Goal: Task Accomplishment & Management: Manage account settings

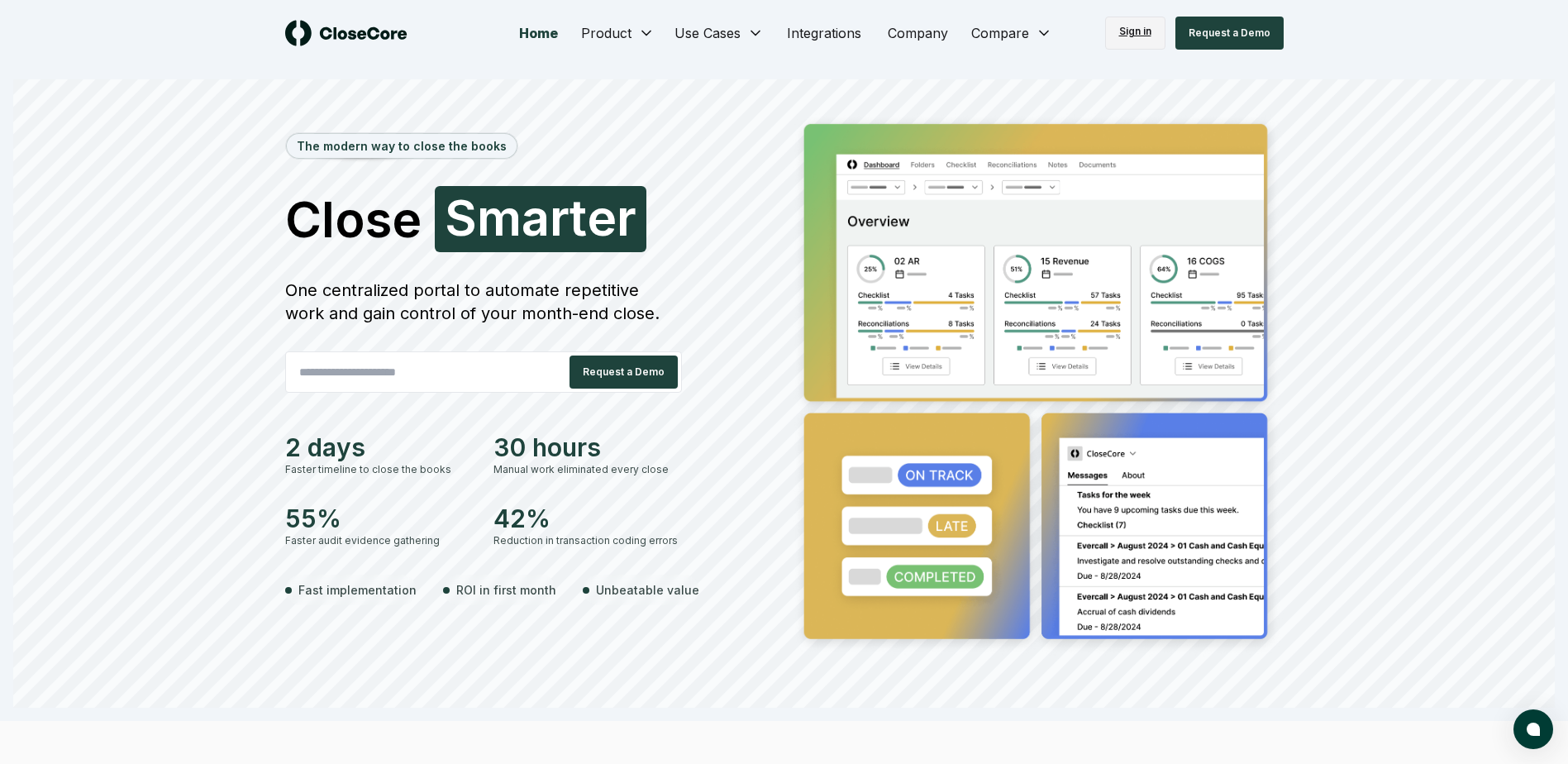
click at [1126, 32] on link "Sign in" at bounding box center [1135, 32] width 61 height 33
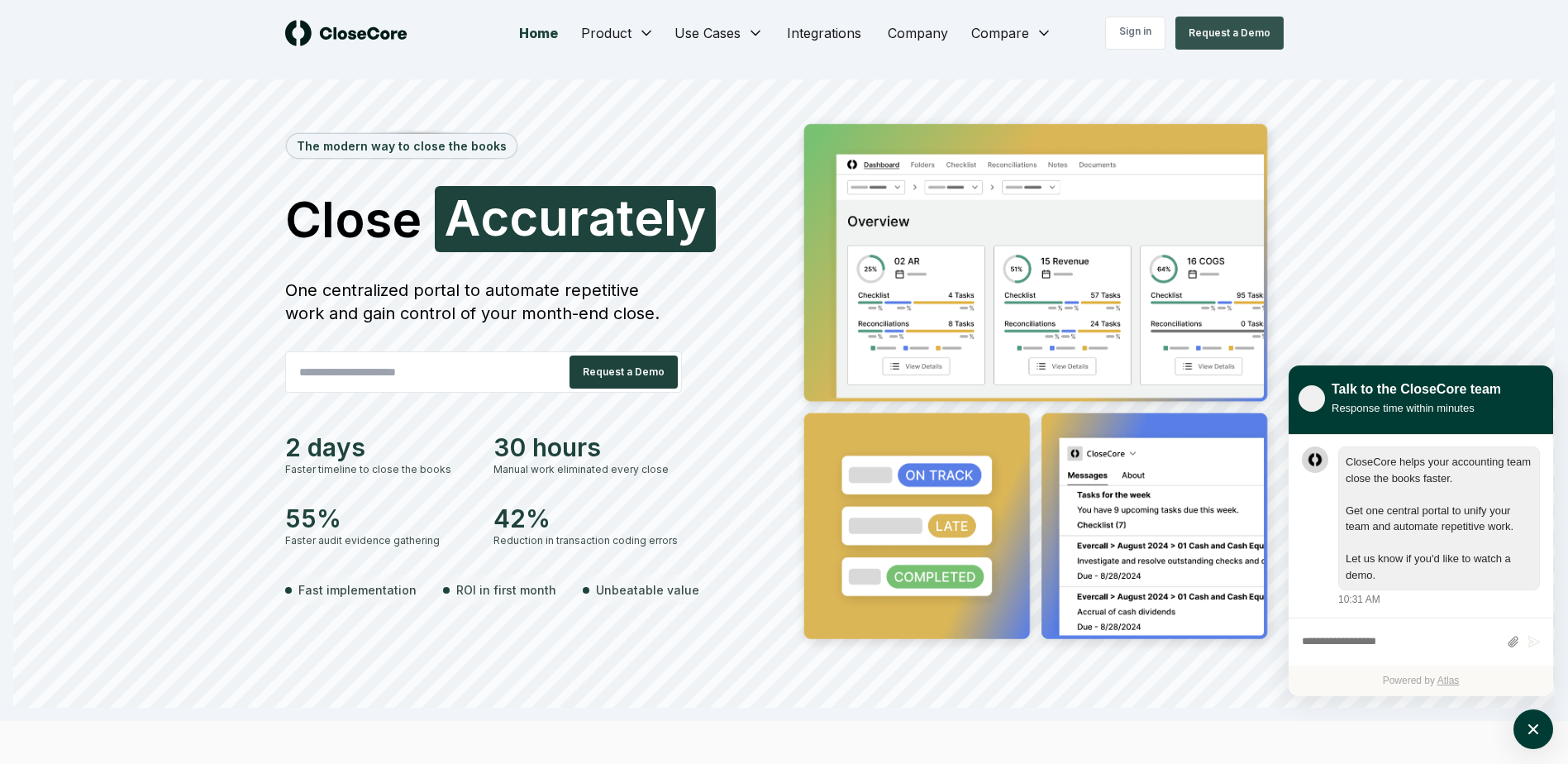
scroll to position [1, 0]
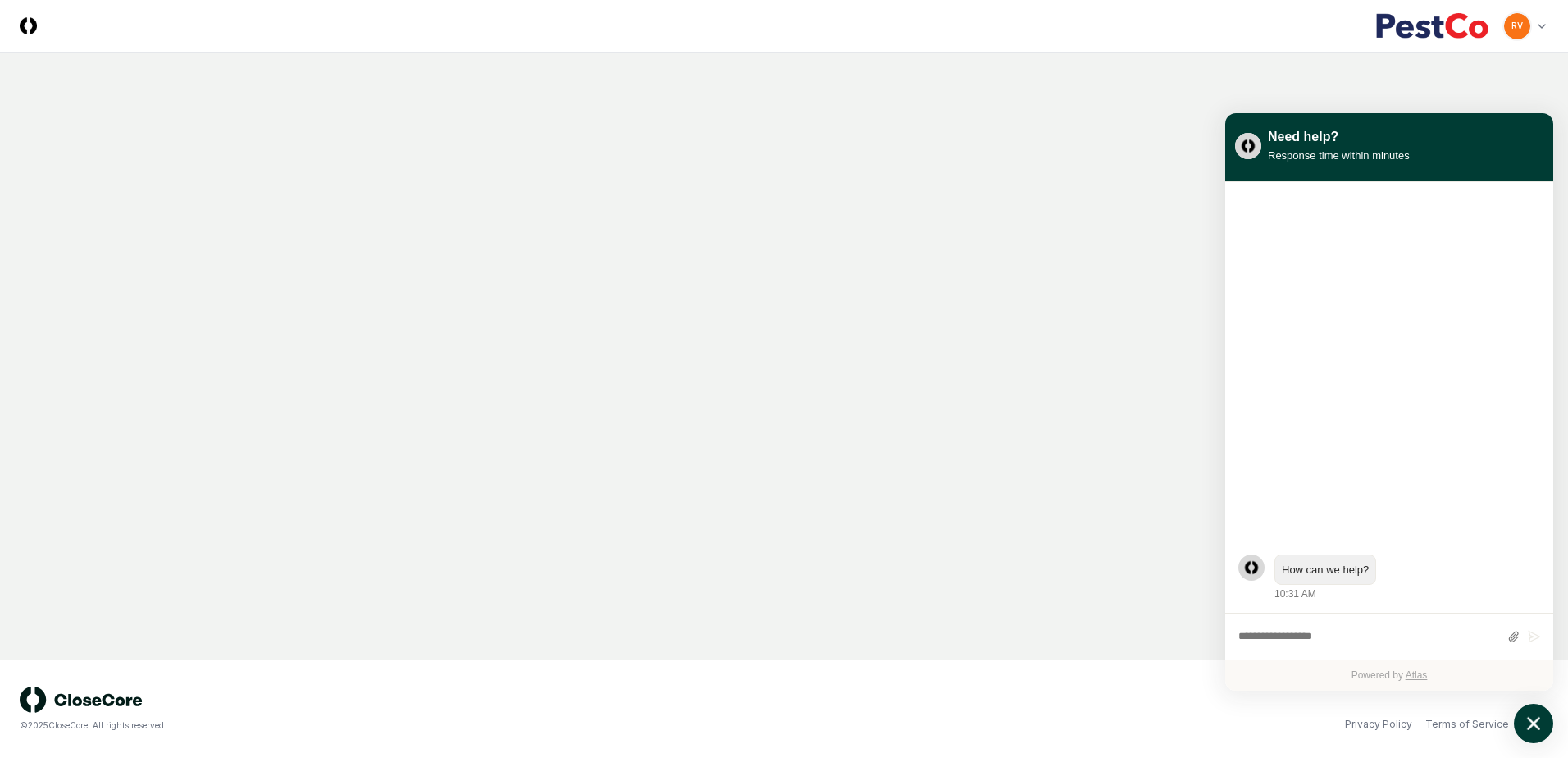
click at [1537, 722] on icon "atlas-launcher" at bounding box center [1534, 724] width 24 height 24
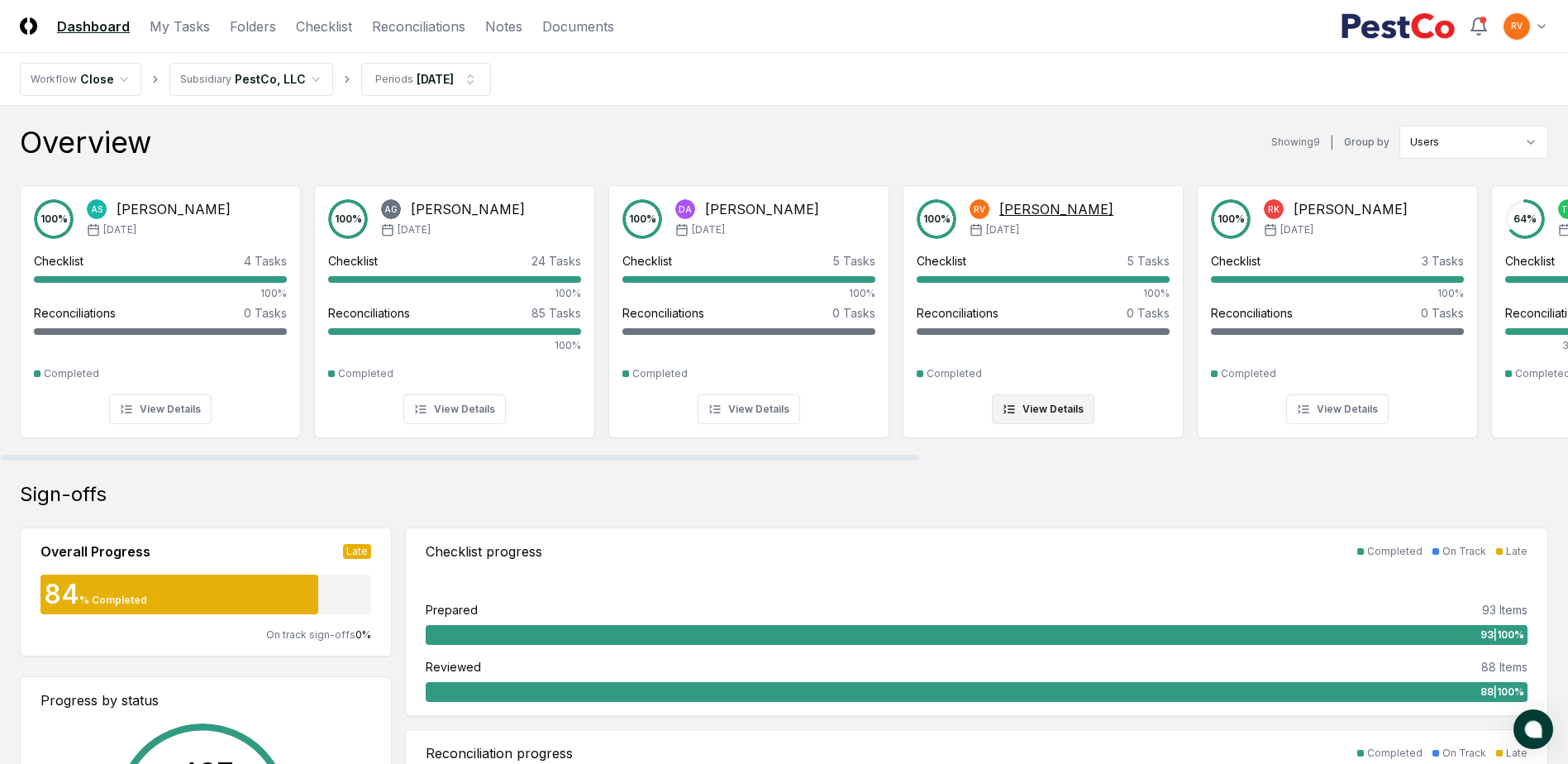
click at [1050, 204] on div "Rafeeah Vanover" at bounding box center [1056, 208] width 114 height 20
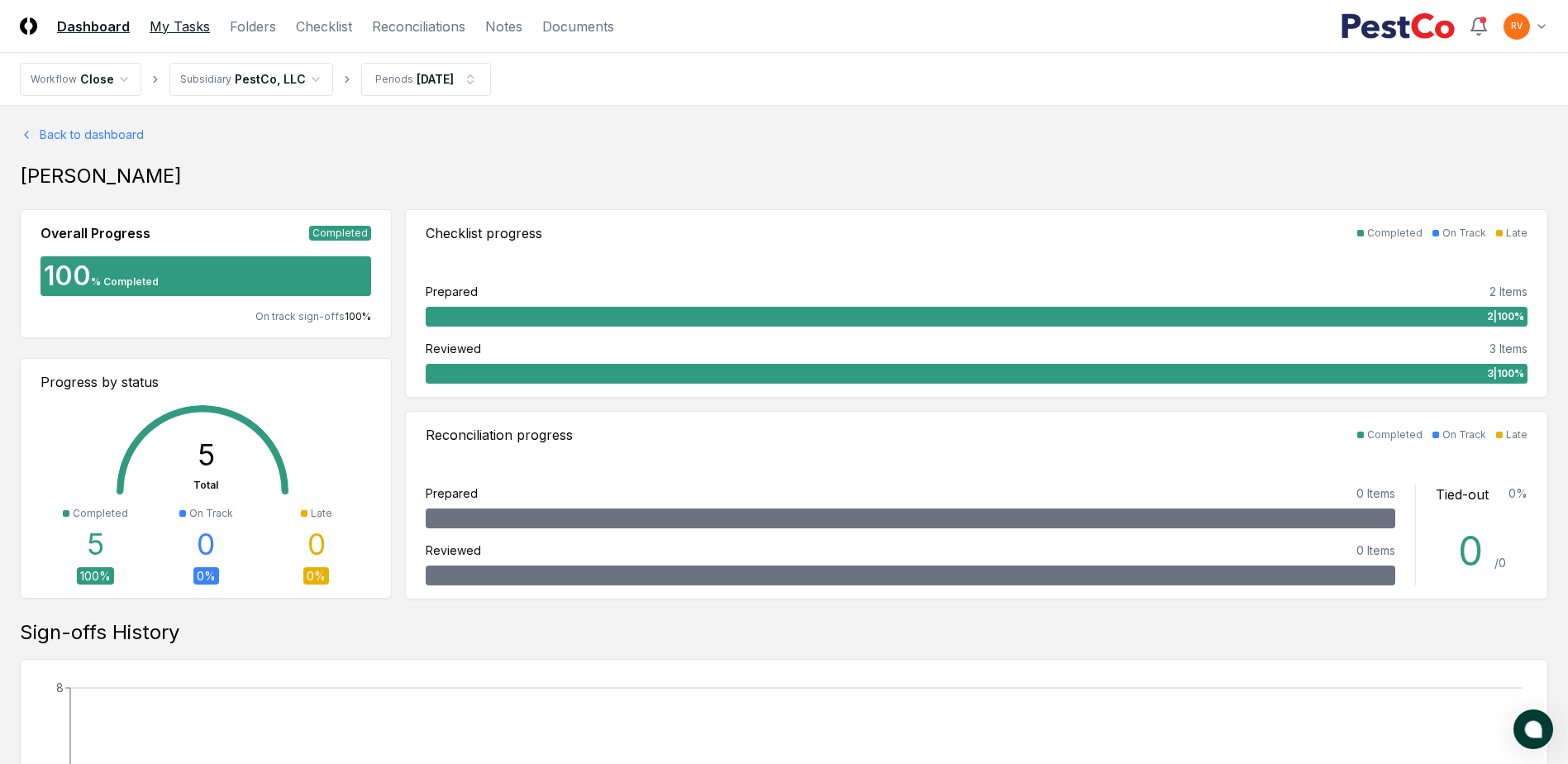
click at [177, 27] on link "My Tasks" at bounding box center [179, 26] width 61 height 20
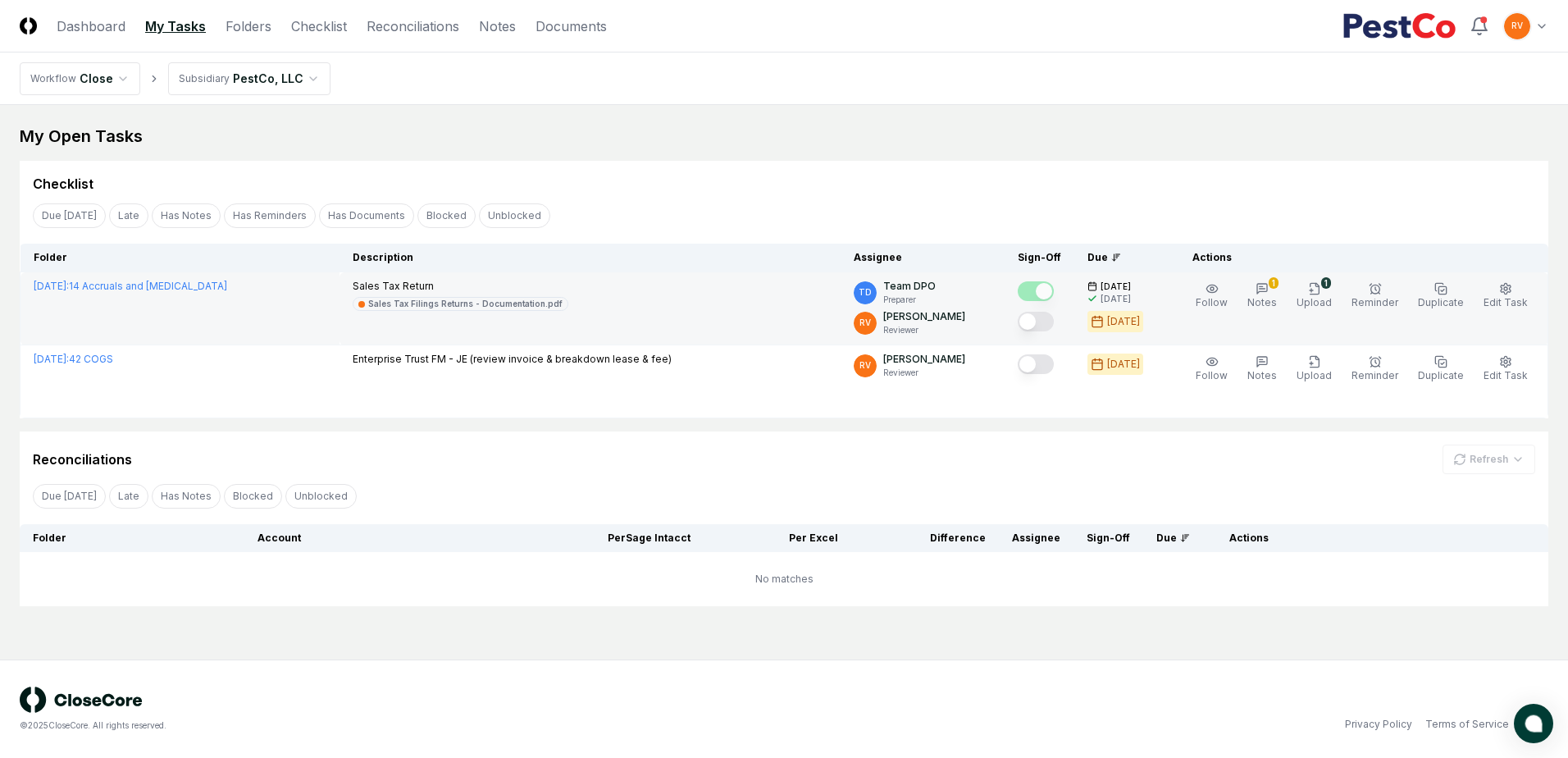
click at [1046, 323] on button "Mark complete" at bounding box center [1035, 321] width 36 height 19
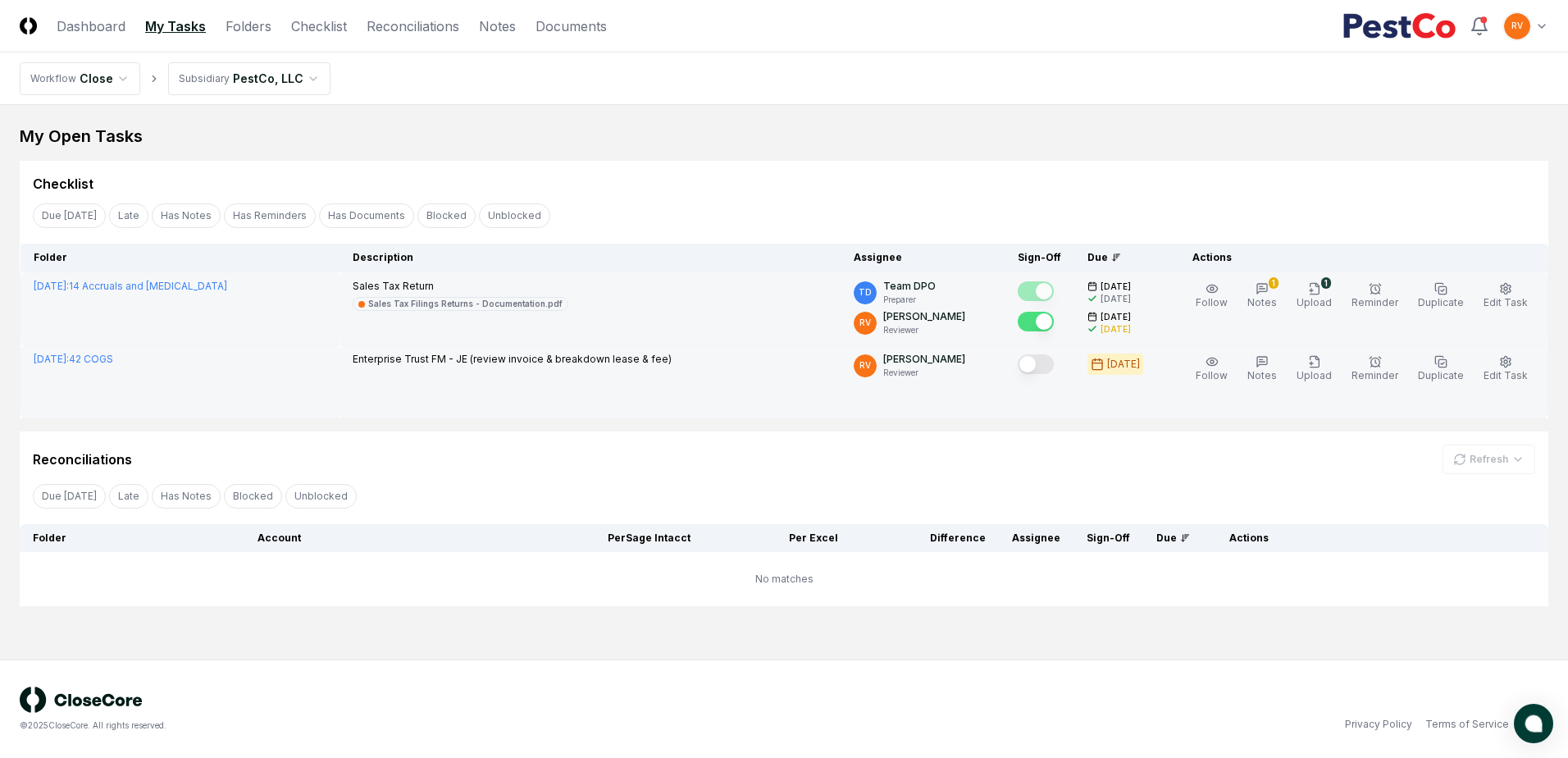
click at [1044, 364] on button "Mark complete" at bounding box center [1035, 363] width 36 height 19
